Goal: Transaction & Acquisition: Subscribe to service/newsletter

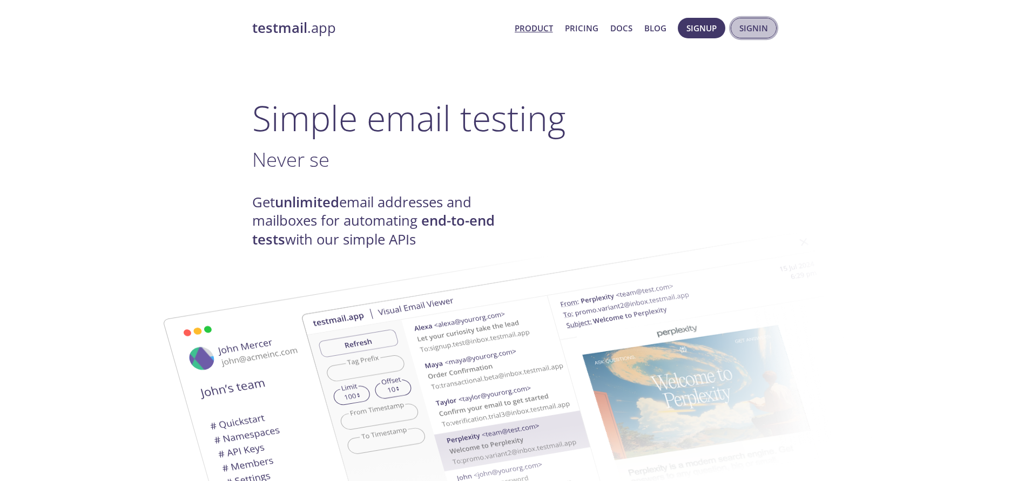
click at [765, 27] on span "Signin" at bounding box center [753, 28] width 29 height 14
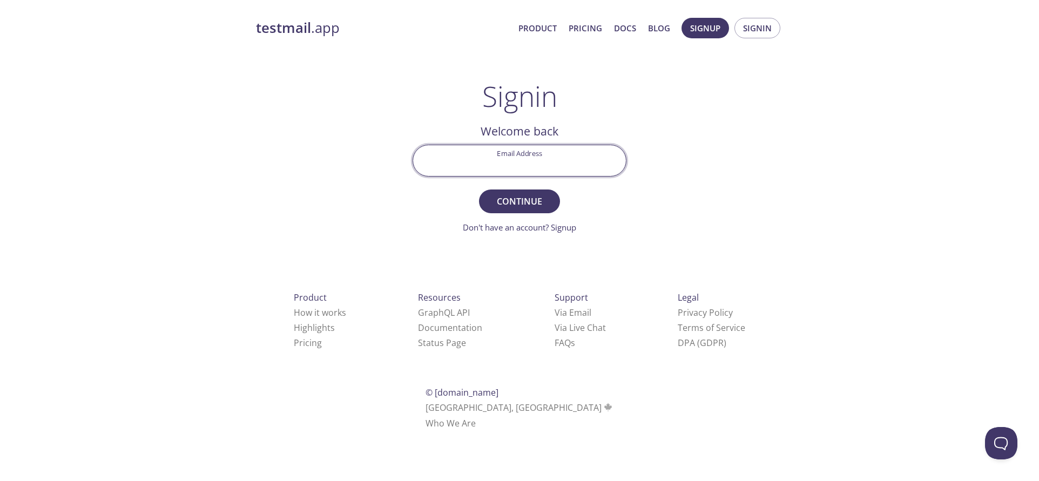
click at [508, 166] on input "Email Address" at bounding box center [519, 160] width 213 height 31
drag, startPoint x: 511, startPoint y: 309, endPoint x: 519, endPoint y: 260, distance: 49.9
click at [519, 260] on div "Product How it works Highlights Pricing Resources GraphQL API Documentation Sta…" at bounding box center [519, 360] width 561 height 201
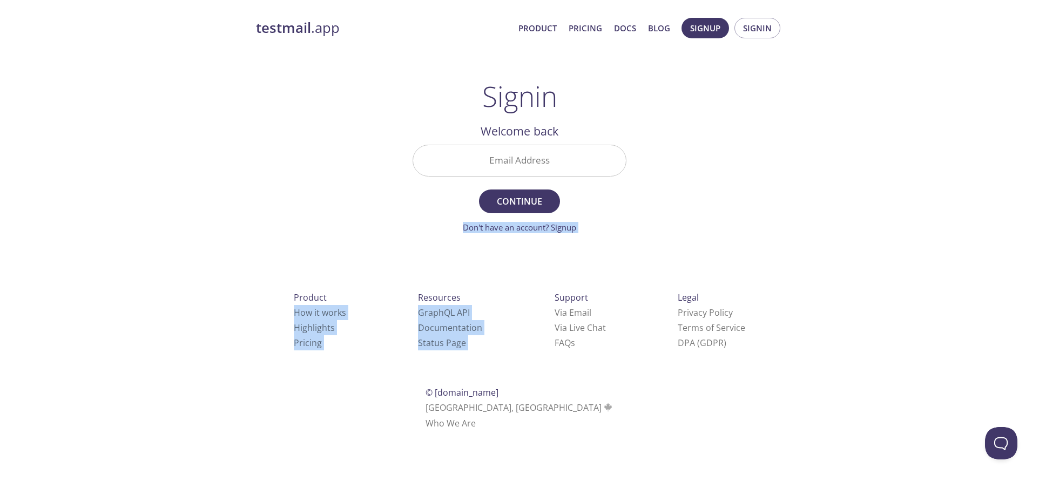
drag, startPoint x: 519, startPoint y: 260, endPoint x: 511, endPoint y: 159, distance: 101.3
click at [511, 159] on div "testmail .app Product Pricing Docs Blog Signup Signin Signin Welcome back Email…" at bounding box center [519, 236] width 553 height 450
click at [511, 159] on input "Email Address" at bounding box center [519, 160] width 213 height 31
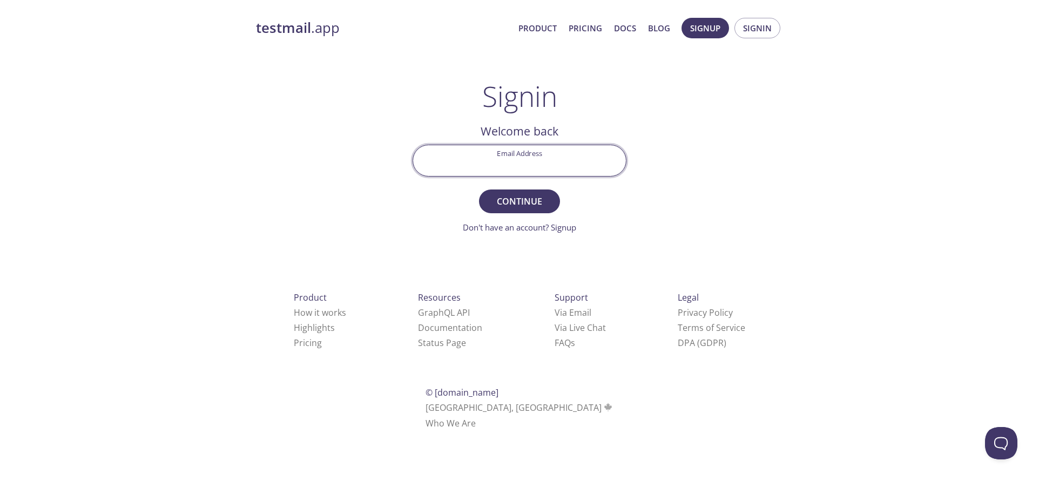
type input "[EMAIL_ADDRESS][DOMAIN_NAME]"
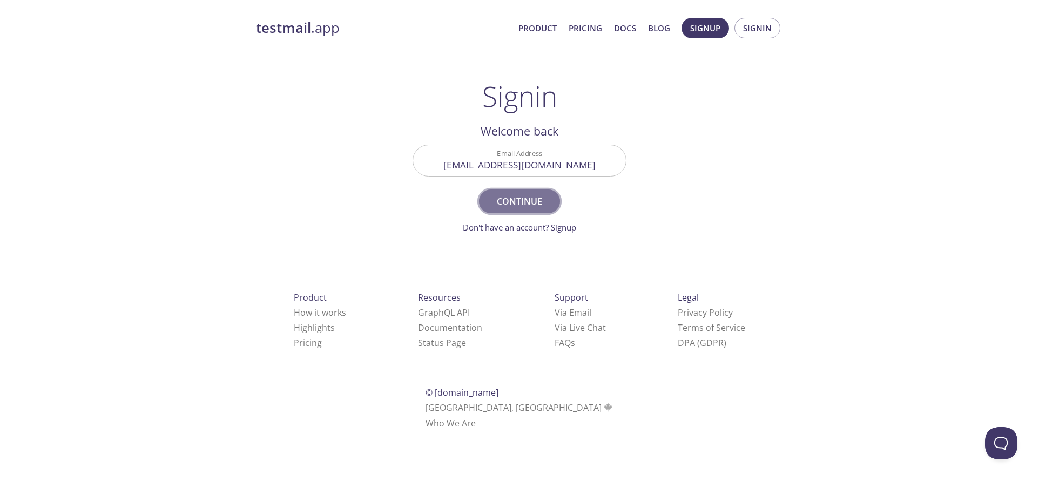
click at [511, 198] on span "Continue" at bounding box center [519, 201] width 57 height 15
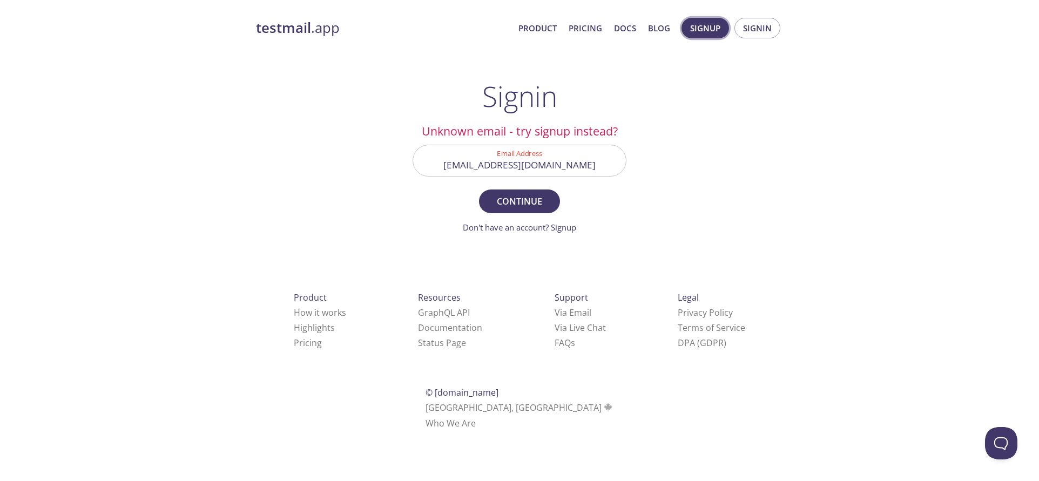
click at [699, 35] on span "Signup" at bounding box center [705, 28] width 30 height 14
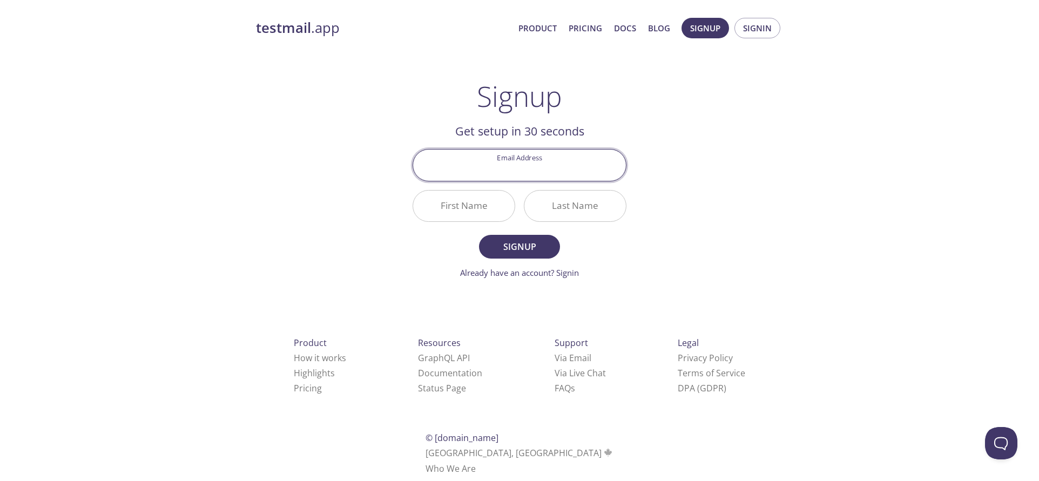
click at [519, 161] on input "Email Address" at bounding box center [519, 165] width 213 height 31
type input "[EMAIL_ADDRESS][DOMAIN_NAME]"
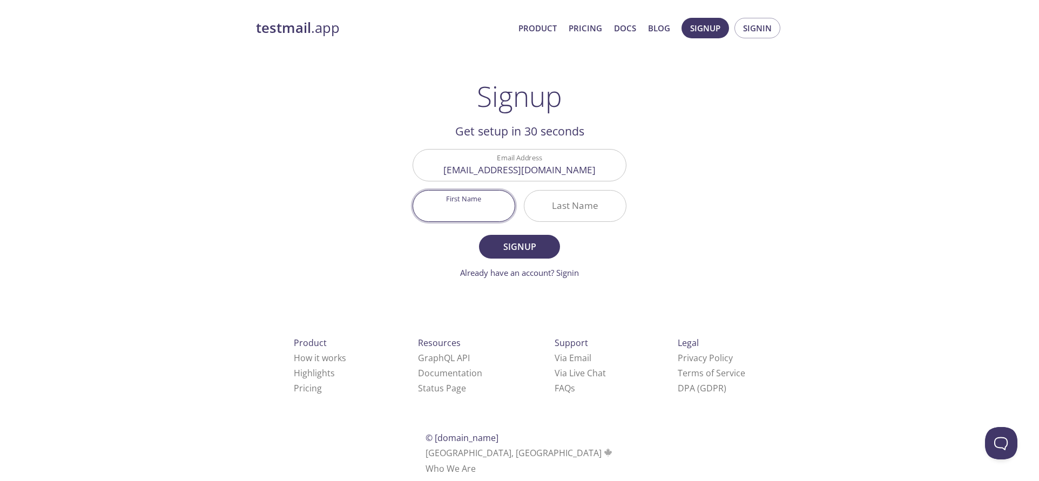
click at [470, 218] on input "First Name" at bounding box center [463, 206] width 101 height 31
type input "Yung"
type input "Dansa"
click at [506, 253] on span "Signup" at bounding box center [519, 246] width 57 height 15
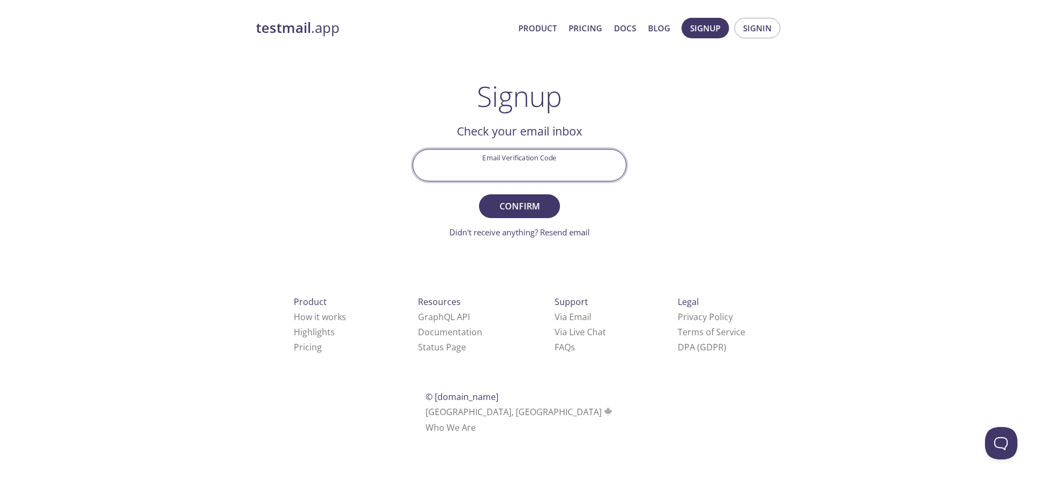
click at [513, 179] on input "Email Verification Code" at bounding box center [519, 165] width 213 height 31
type input "E7PN3DC"
click at [505, 199] on span "Confirm" at bounding box center [519, 206] width 57 height 15
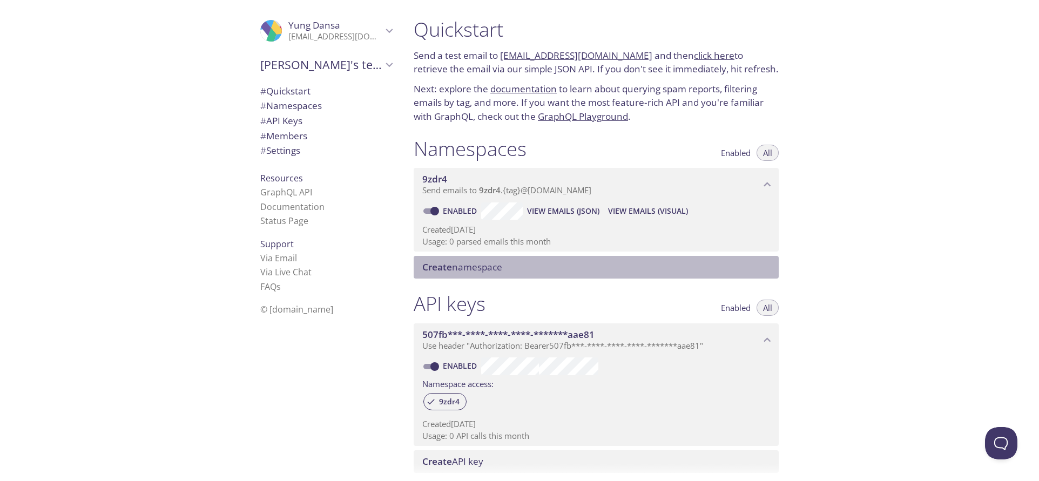
click at [615, 265] on span "Create namespace" at bounding box center [598, 267] width 352 height 12
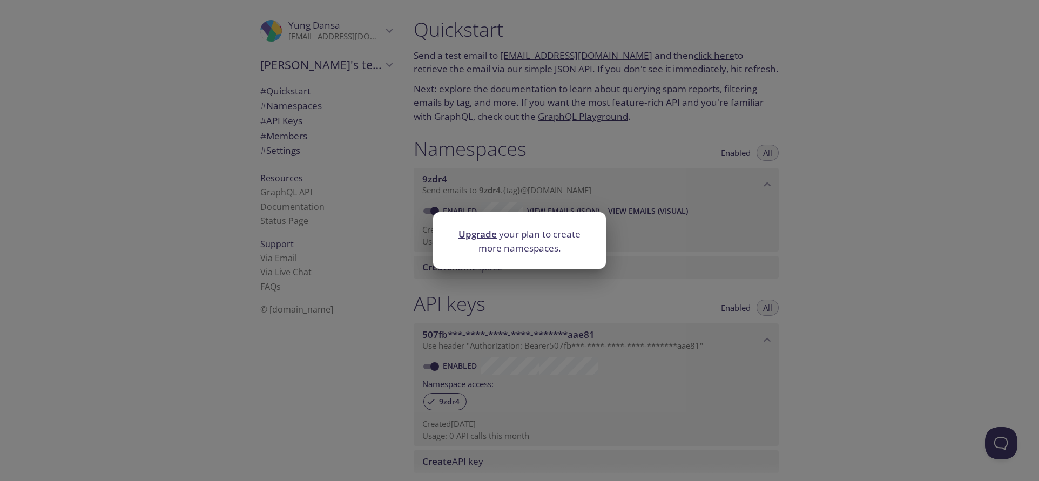
click at [789, 243] on div "Upgrade your plan to create more namespaces." at bounding box center [519, 240] width 1039 height 481
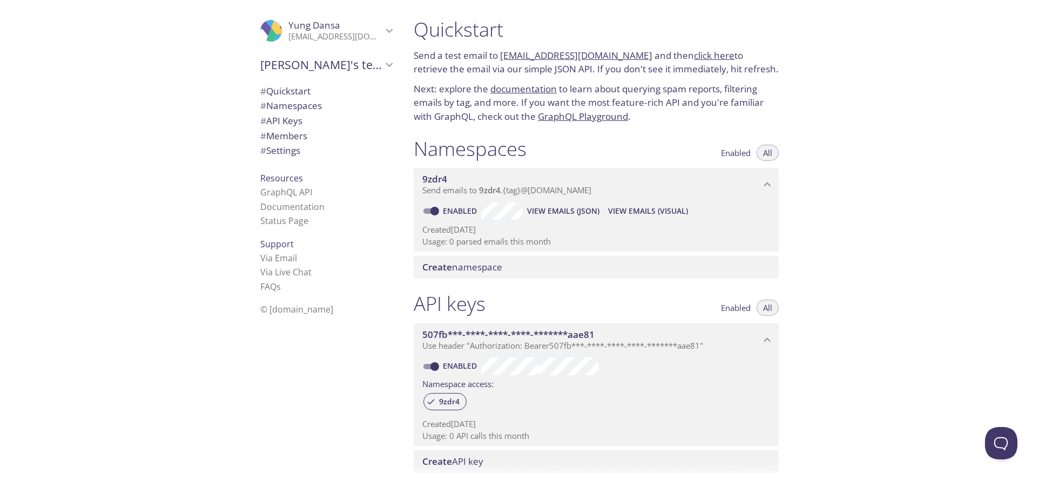
click at [311, 36] on p "[EMAIL_ADDRESS][DOMAIN_NAME]" at bounding box center [335, 36] width 94 height 11
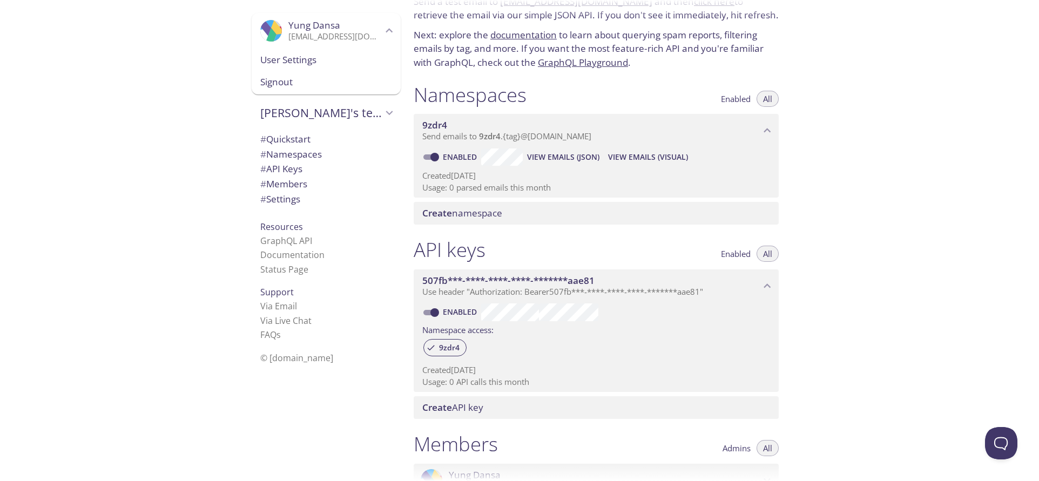
scroll to position [108, 0]
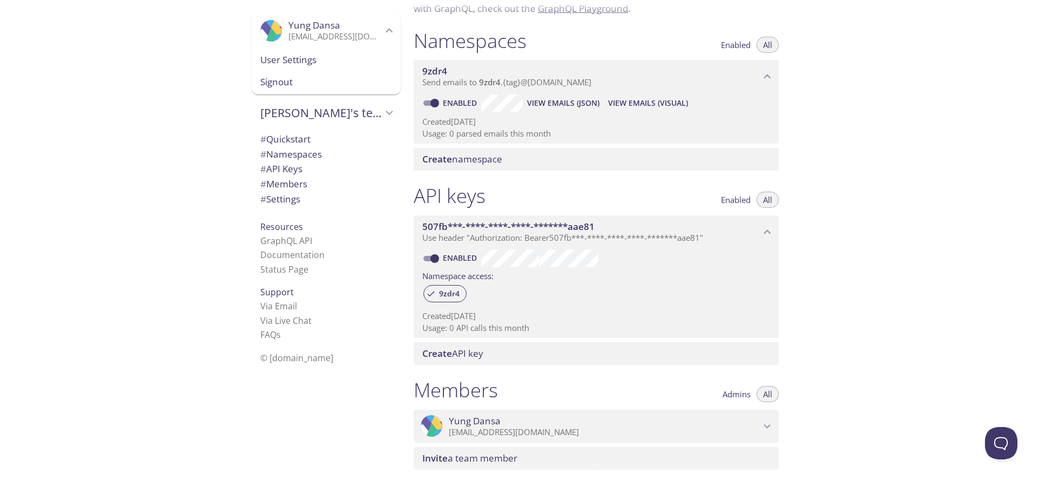
click at [292, 134] on span "# Quickstart" at bounding box center [285, 139] width 50 height 12
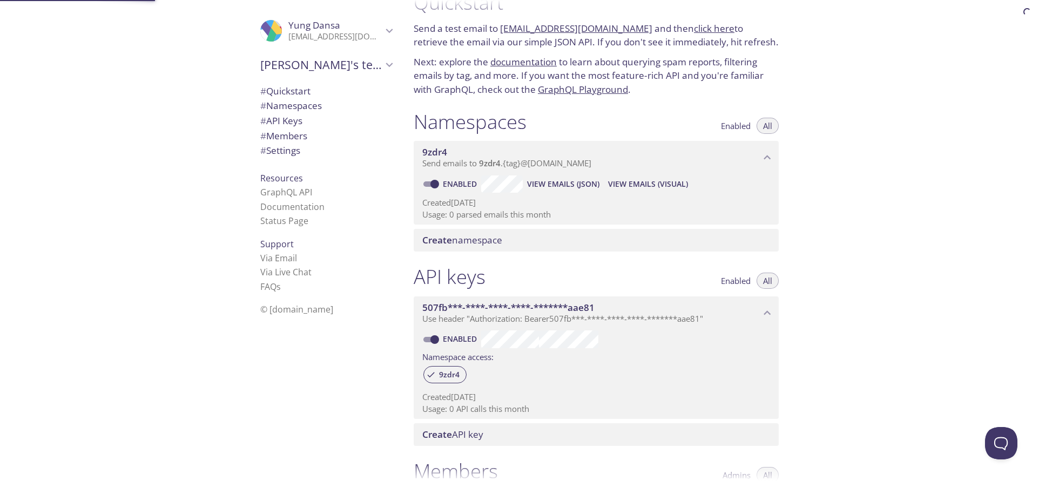
scroll to position [17, 0]
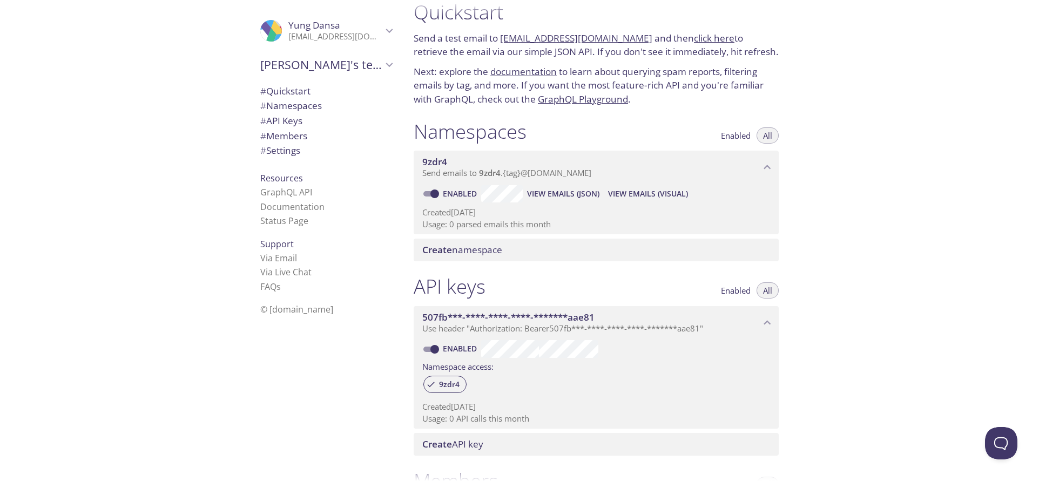
click at [695, 36] on link "click here" at bounding box center [714, 38] width 40 height 12
